Goal: Task Accomplishment & Management: Use online tool/utility

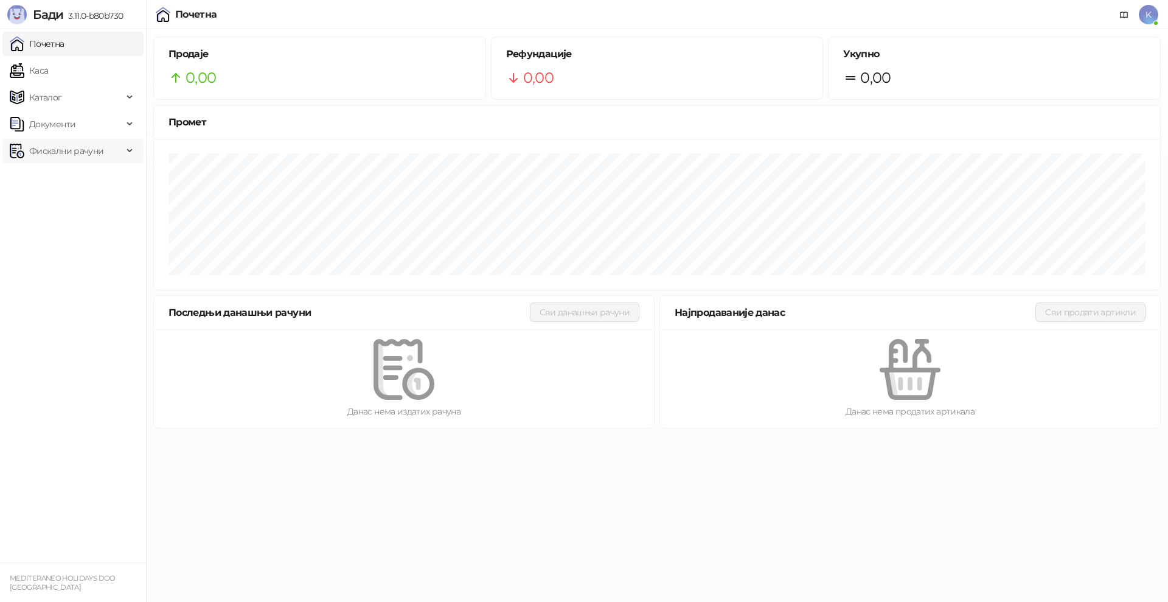
click at [62, 144] on span "Фискални рачуни" at bounding box center [66, 151] width 74 height 24
click at [48, 71] on link "Каса" at bounding box center [29, 70] width 38 height 24
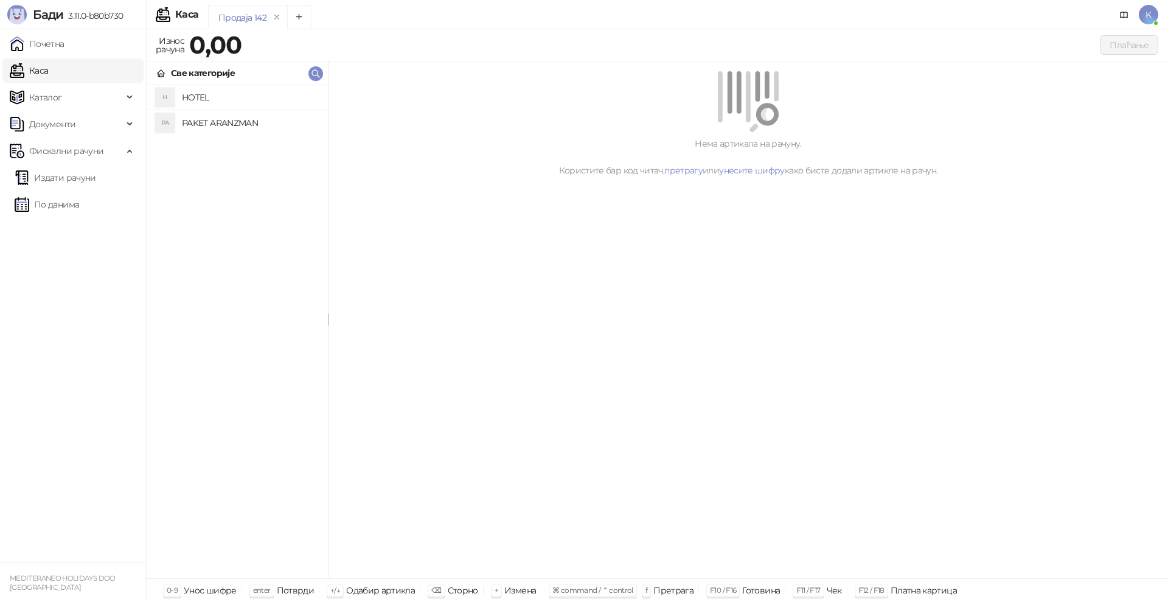
click at [239, 119] on h4 "PAKET ARANZMAN" at bounding box center [250, 122] width 136 height 19
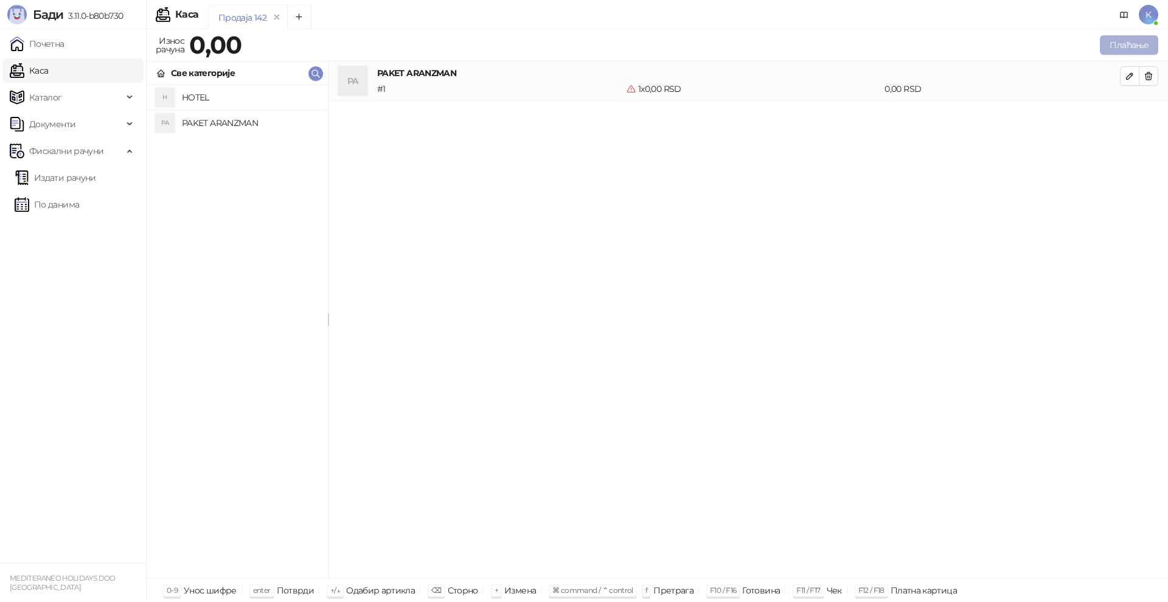
click at [1133, 51] on button "Плаћање" at bounding box center [1129, 44] width 58 height 19
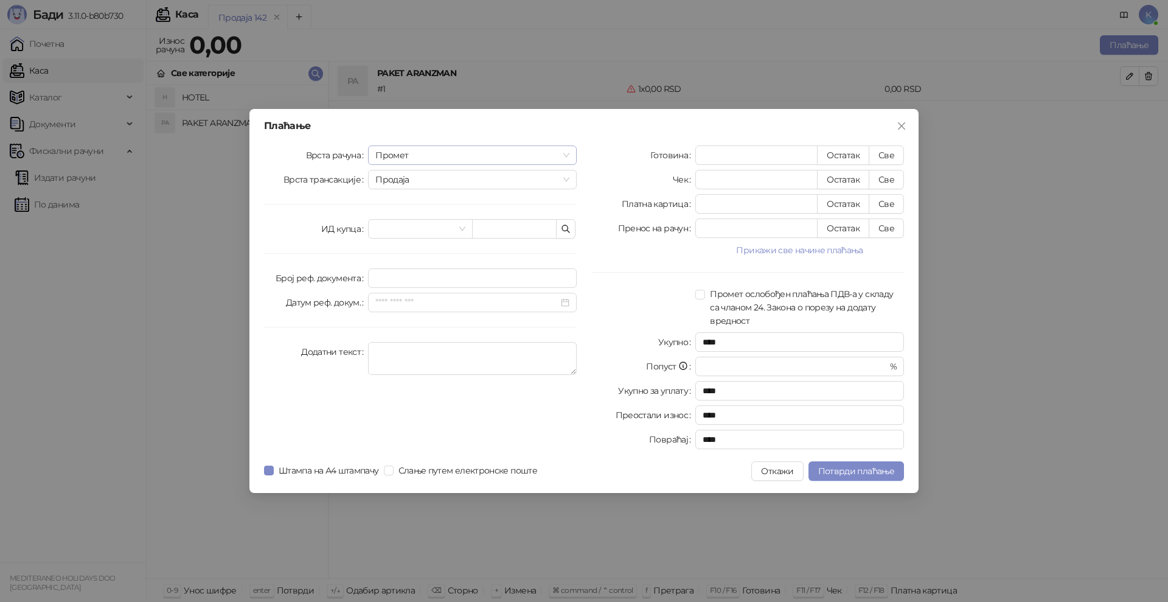
click at [416, 155] on span "Промет" at bounding box center [472, 155] width 194 height 18
click at [394, 235] on div "Аванс" at bounding box center [472, 237] width 189 height 13
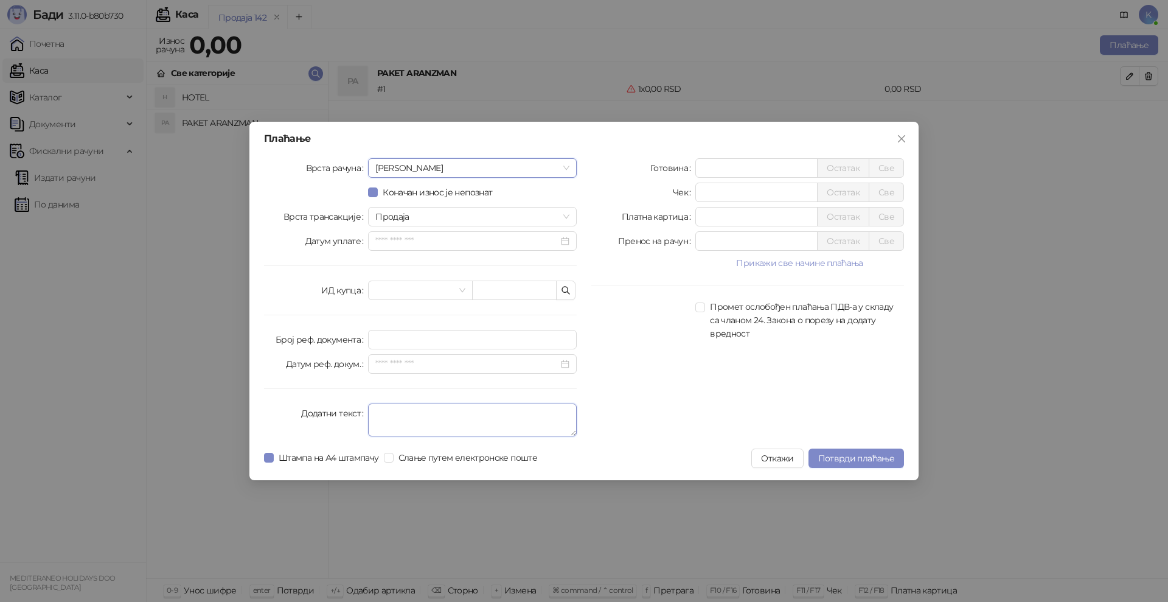
click at [383, 411] on textarea "Додатни текст" at bounding box center [472, 419] width 209 height 33
type textarea "*********"
drag, startPoint x: 712, startPoint y: 218, endPoint x: 696, endPoint y: 211, distance: 17.4
click at [692, 216] on div "Платна картица * Остатак Све" at bounding box center [747, 216] width 313 height 19
type input "******"
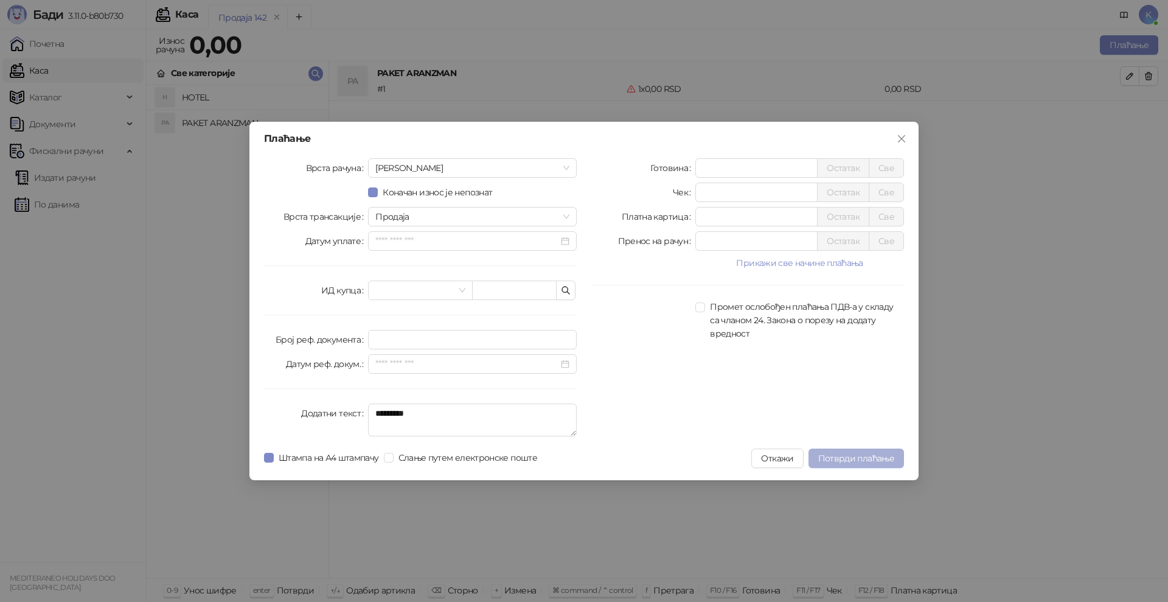
click at [857, 465] on button "Потврди плаћање" at bounding box center [857, 457] width 96 height 19
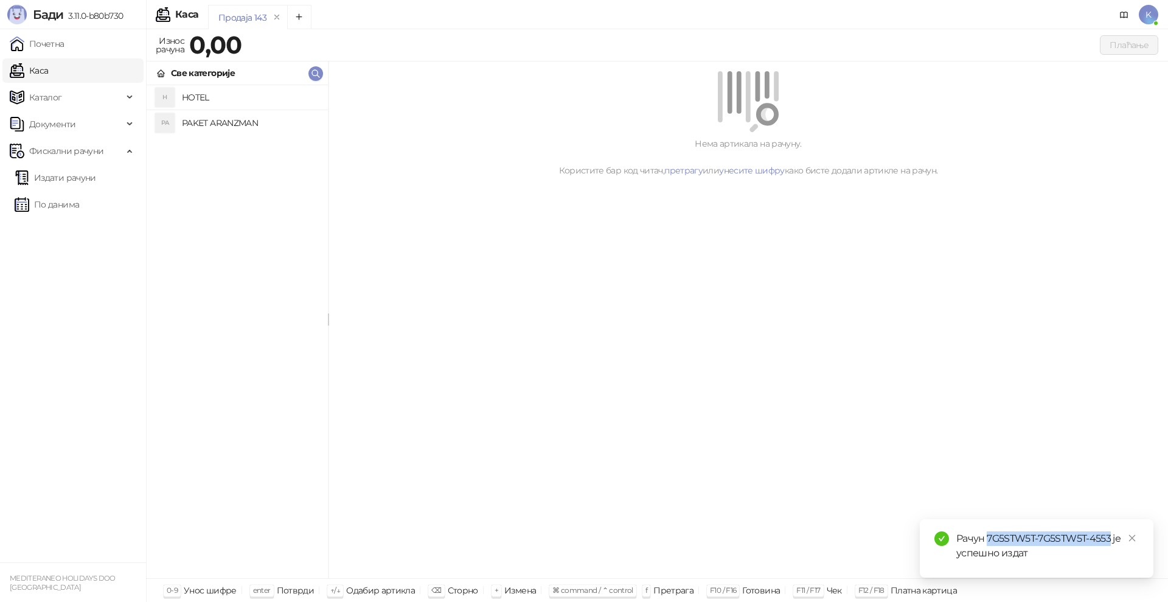
drag, startPoint x: 1111, startPoint y: 534, endPoint x: 989, endPoint y: 532, distance: 122.3
click at [989, 532] on div "Рачун 7G5STW5T-7G5STW5T-4553 је успешно издат" at bounding box center [1047, 545] width 183 height 29
copy div "7G5STW5T-7G5STW5T-4553"
click at [55, 180] on link "Издати рачуни" at bounding box center [56, 177] width 82 height 24
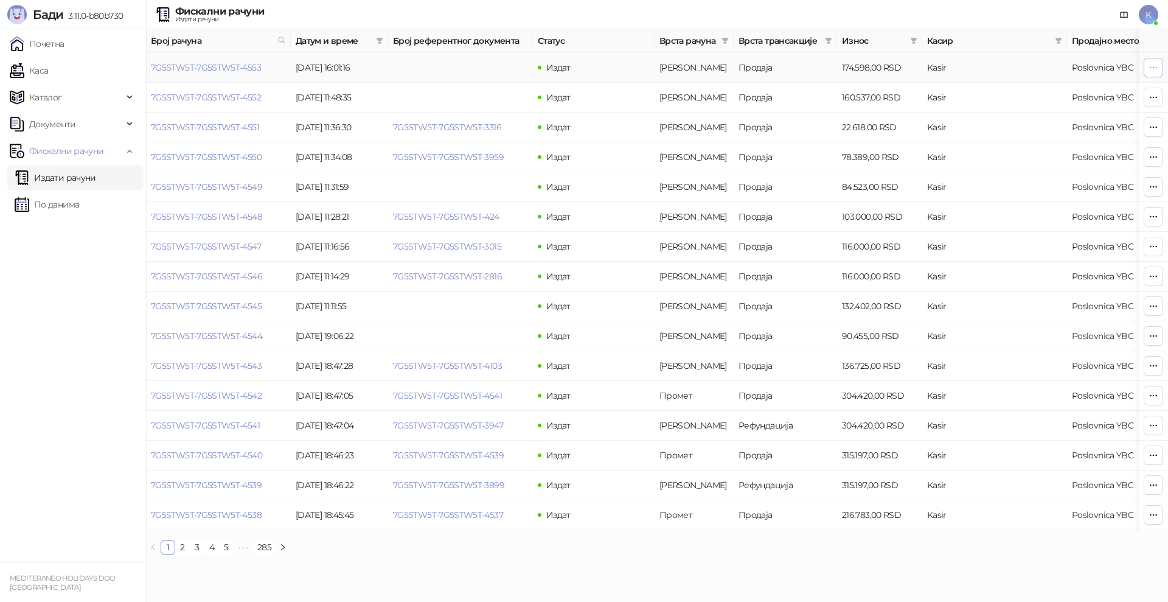
click at [1152, 65] on icon "button" at bounding box center [1154, 68] width 10 height 10
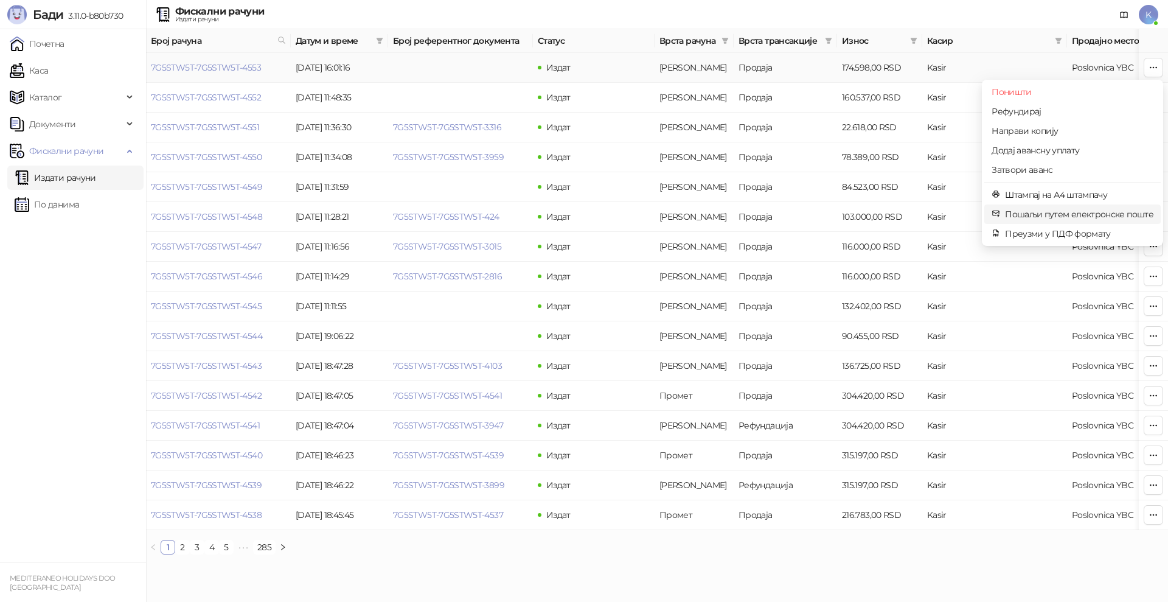
click at [1062, 206] on li "Пошаљи путем електронске поште" at bounding box center [1072, 213] width 176 height 19
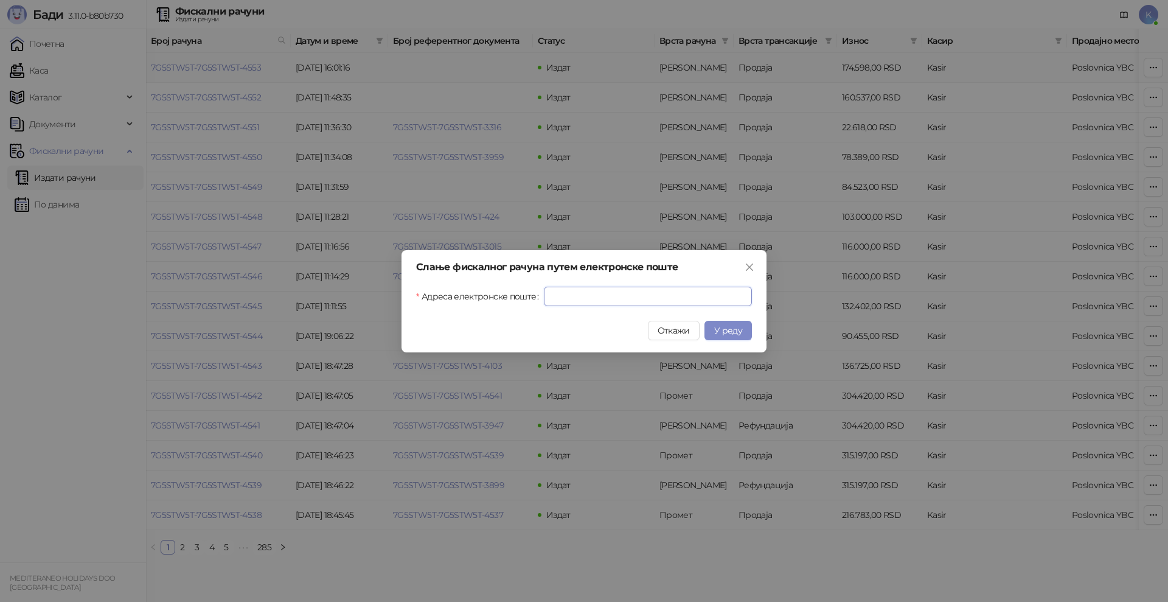
click at [637, 295] on input "Адреса електронске поште" at bounding box center [648, 296] width 208 height 19
paste input "**********"
type input "**********"
click at [733, 327] on span "У реду" at bounding box center [728, 330] width 28 height 11
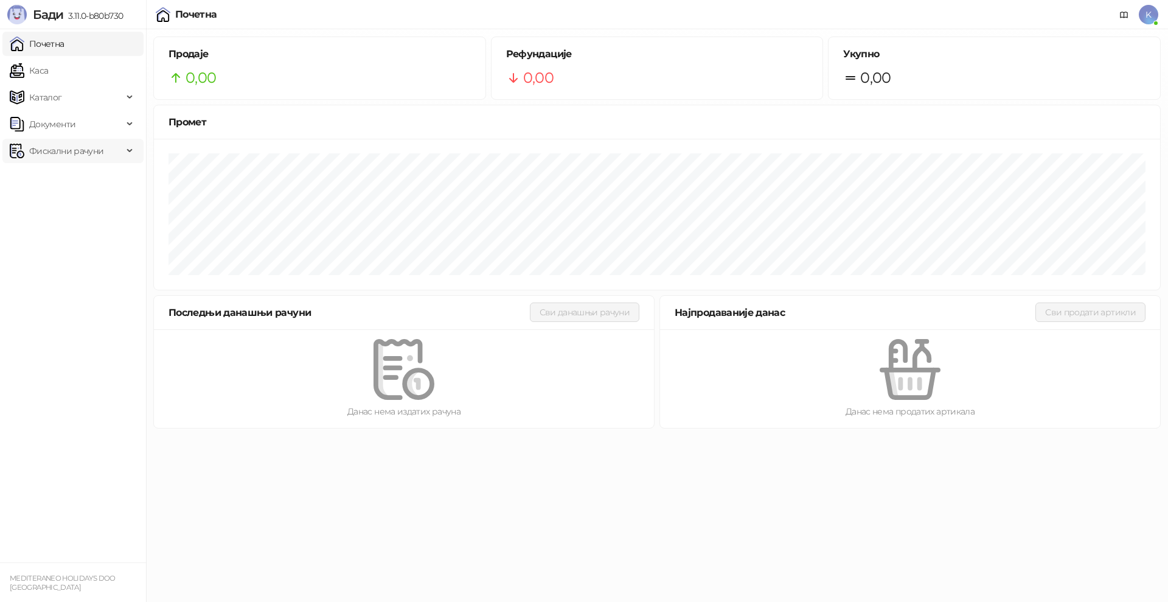
click at [78, 148] on span "Фискални рачуни" at bounding box center [66, 151] width 74 height 24
click at [48, 72] on link "Каса" at bounding box center [29, 70] width 38 height 24
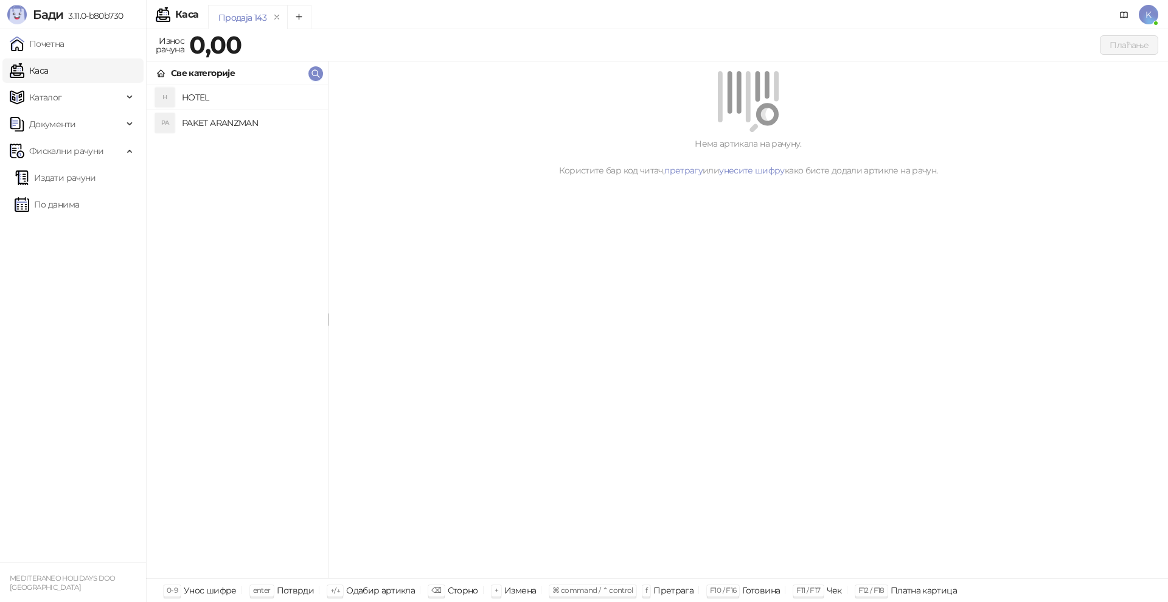
click at [201, 119] on h4 "PAKET ARANZMAN" at bounding box center [250, 122] width 136 height 19
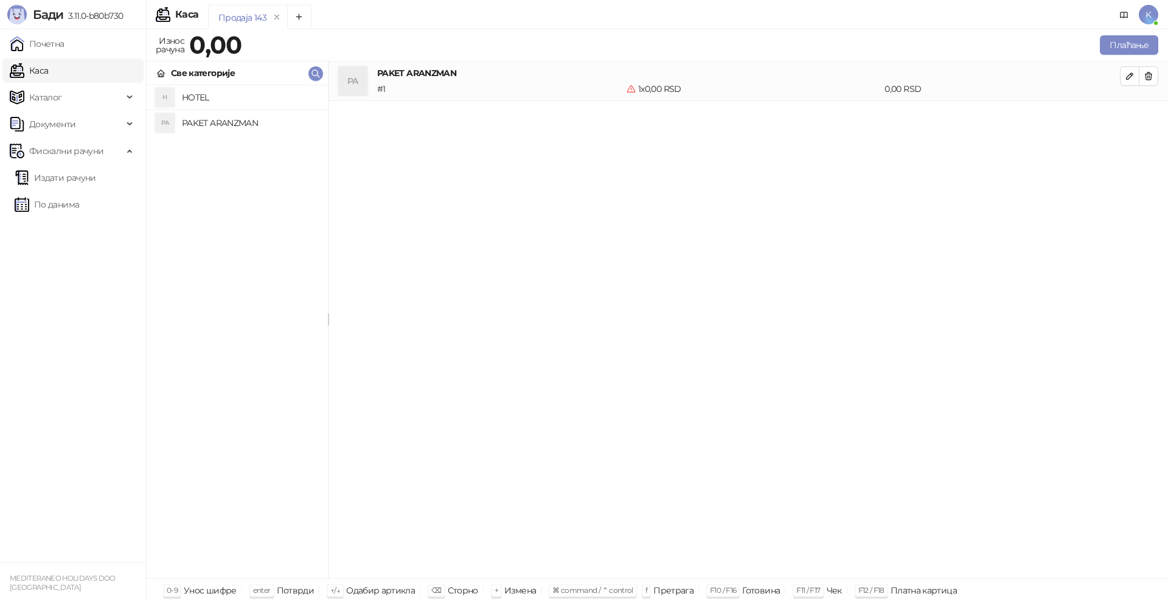
click at [218, 122] on h4 "PAKET ARANZMAN" at bounding box center [250, 122] width 136 height 19
click at [1121, 43] on button "Плаћање" at bounding box center [1129, 44] width 58 height 19
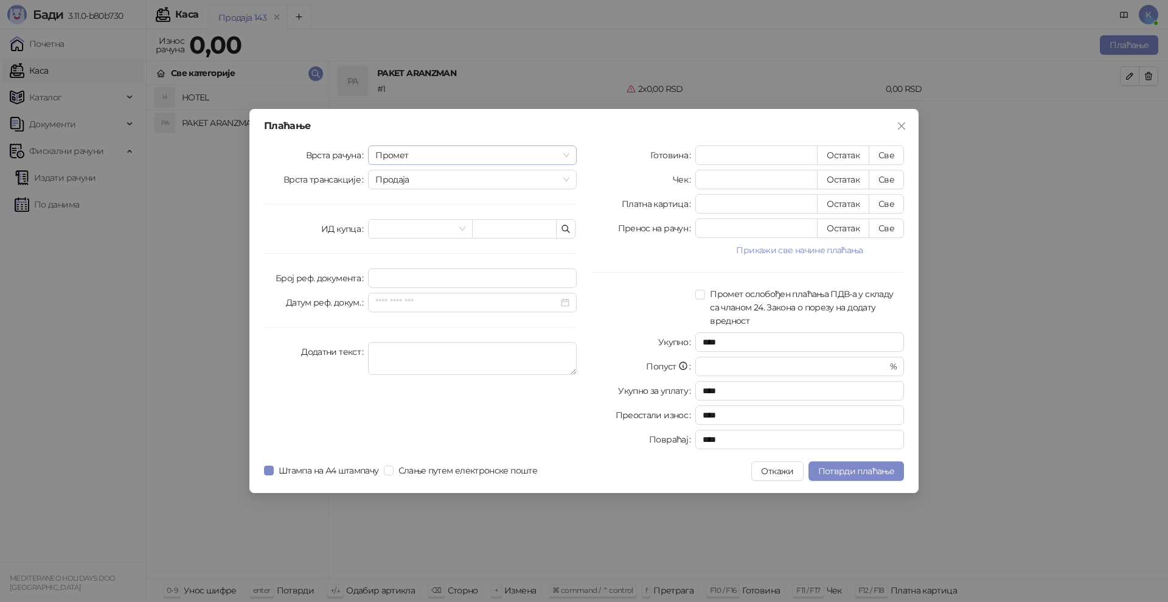
click at [407, 154] on span "Промет" at bounding box center [472, 155] width 194 height 18
click at [392, 237] on div "Аванс" at bounding box center [472, 237] width 189 height 13
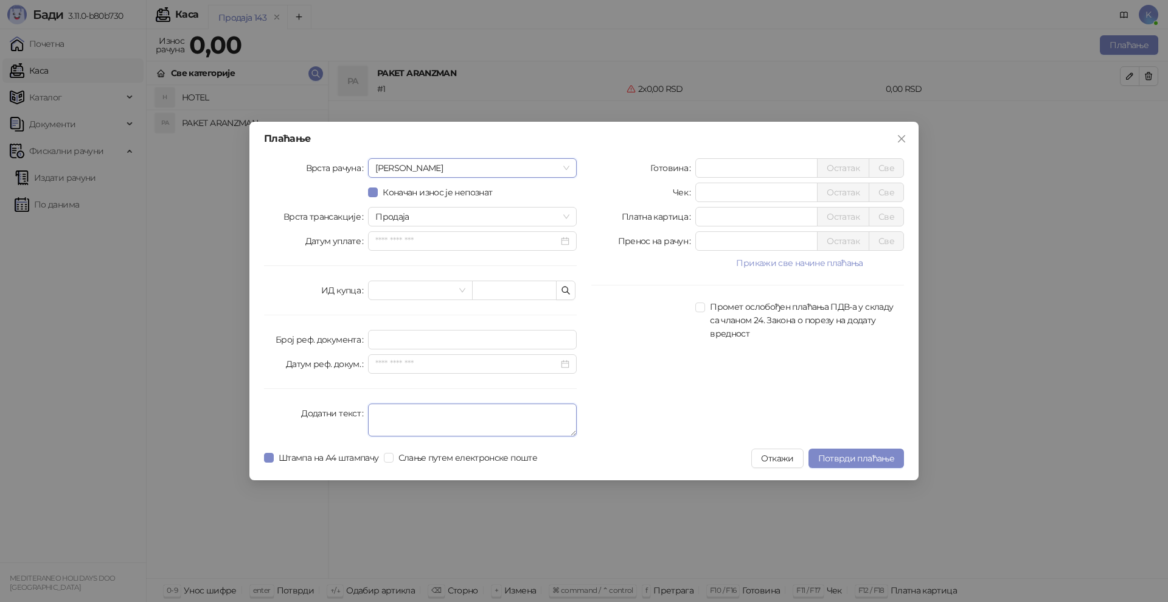
click at [386, 412] on textarea "Додатни текст" at bounding box center [472, 419] width 209 height 33
type textarea "*********"
drag, startPoint x: 731, startPoint y: 217, endPoint x: 676, endPoint y: 211, distance: 55.8
click at [676, 211] on div "Платна картица * Остатак Све" at bounding box center [747, 216] width 313 height 19
type input "*****"
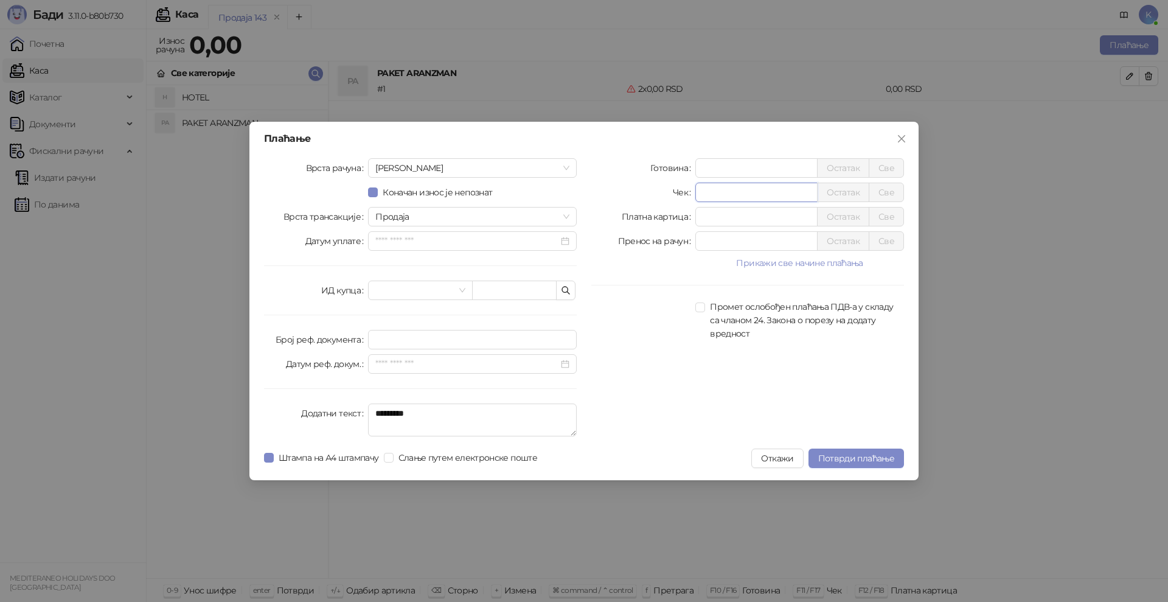
drag, startPoint x: 714, startPoint y: 189, endPoint x: 684, endPoint y: 187, distance: 29.3
click at [684, 187] on div "Чек * Остатак Све" at bounding box center [747, 192] width 313 height 19
type input "*****"
click at [838, 461] on span "Потврди плаћање" at bounding box center [856, 458] width 76 height 11
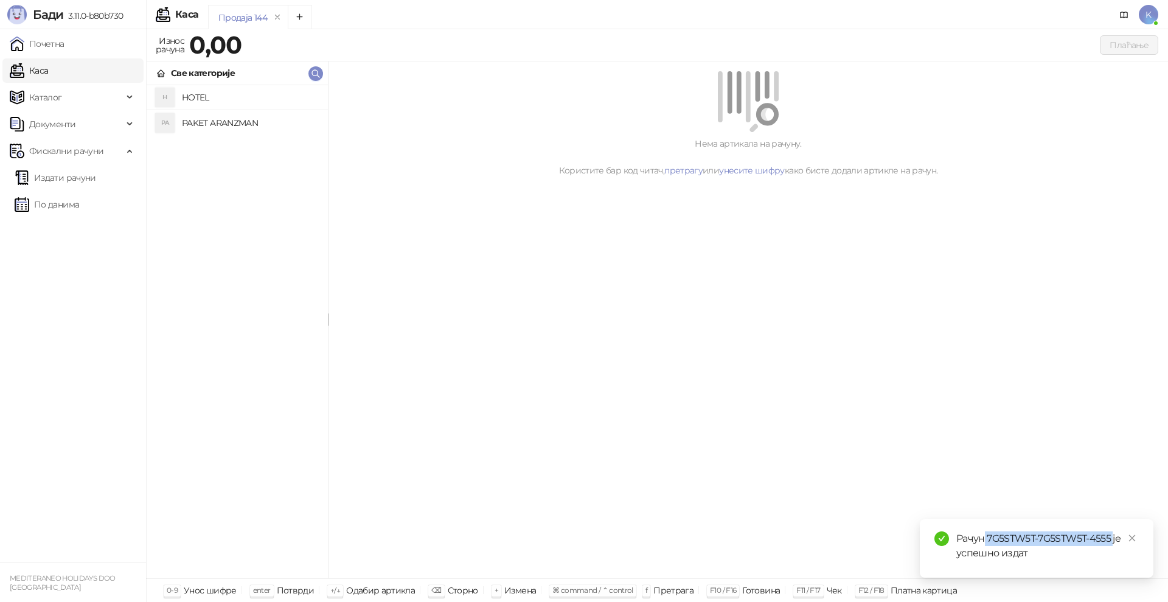
drag, startPoint x: 1113, startPoint y: 537, endPoint x: 983, endPoint y: 531, distance: 130.3
click at [983, 531] on div "Рачун 7G5STW5T-7G5STW5T-4555 је успешно издат" at bounding box center [1047, 545] width 183 height 29
copy div "7G5STW5T-7G5STW5T-4555"
click at [54, 173] on link "Издати рачуни" at bounding box center [56, 177] width 82 height 24
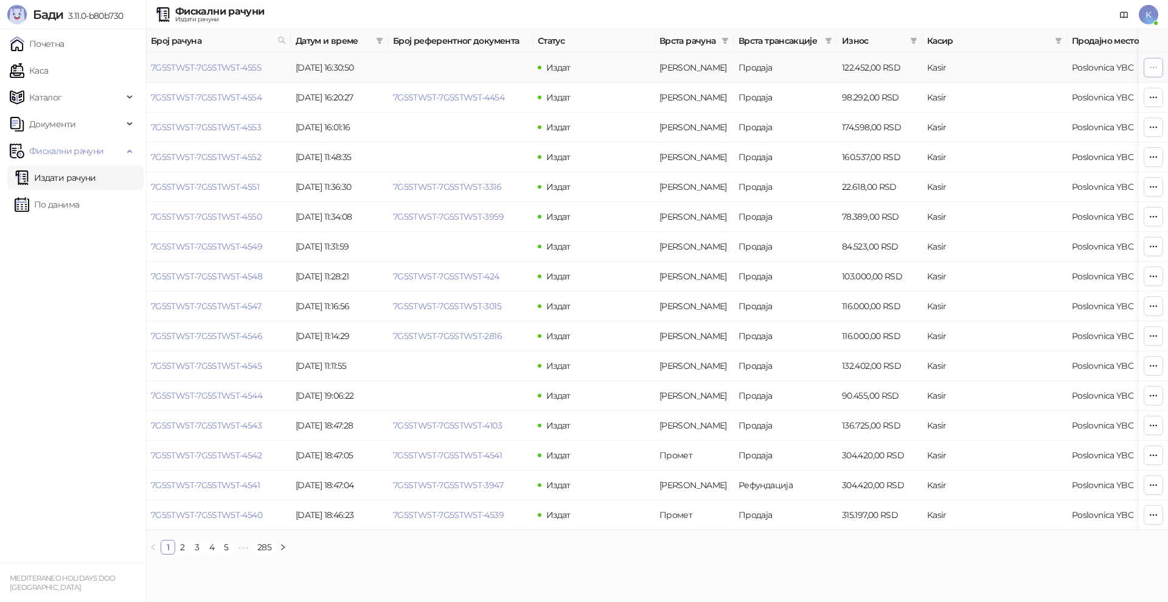
click at [1152, 71] on icon "button" at bounding box center [1154, 68] width 10 height 10
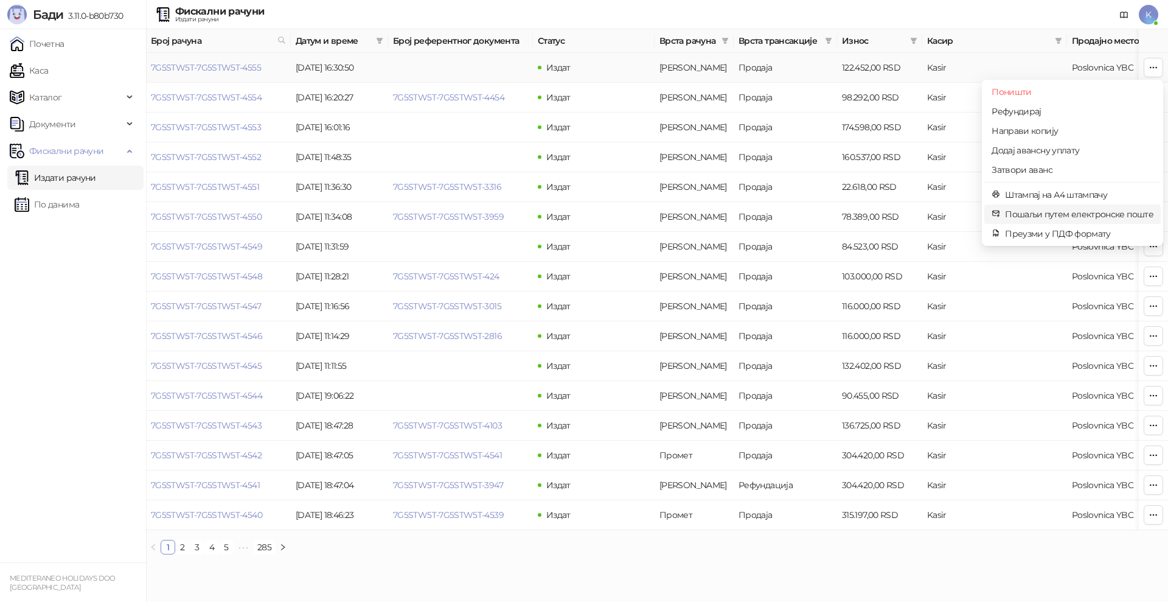
click at [1026, 213] on span "Пошаљи путем електронске поште" at bounding box center [1079, 213] width 148 height 13
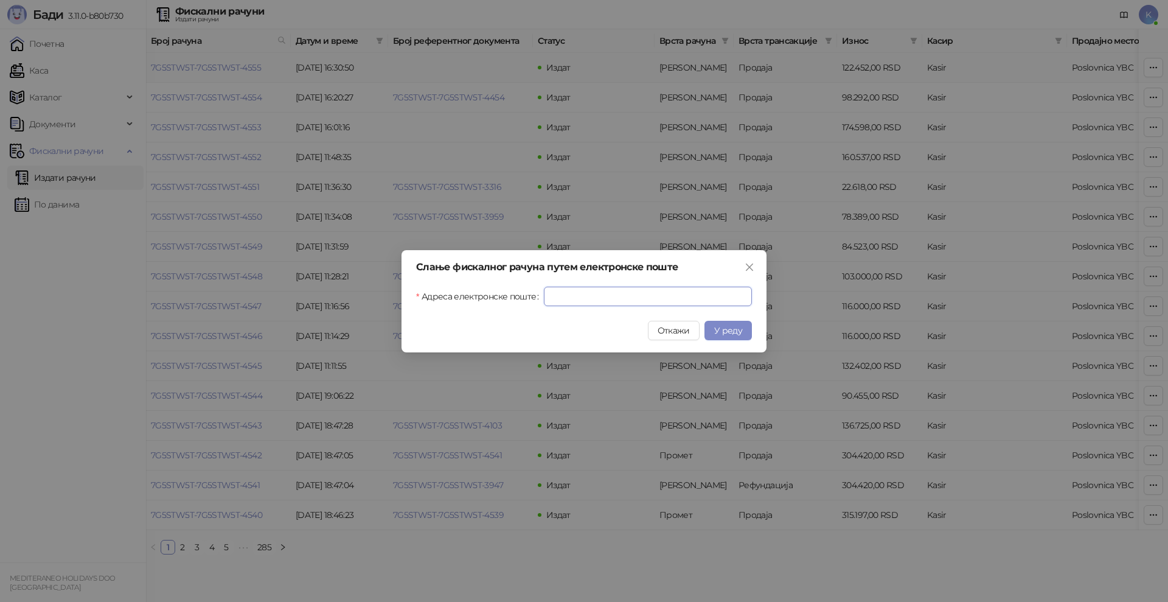
click at [618, 301] on input "Адреса електронске поште" at bounding box center [648, 296] width 208 height 19
paste input "**********"
type input "**********"
click at [734, 328] on span "У реду" at bounding box center [728, 330] width 28 height 11
